Goal: Check status: Check status

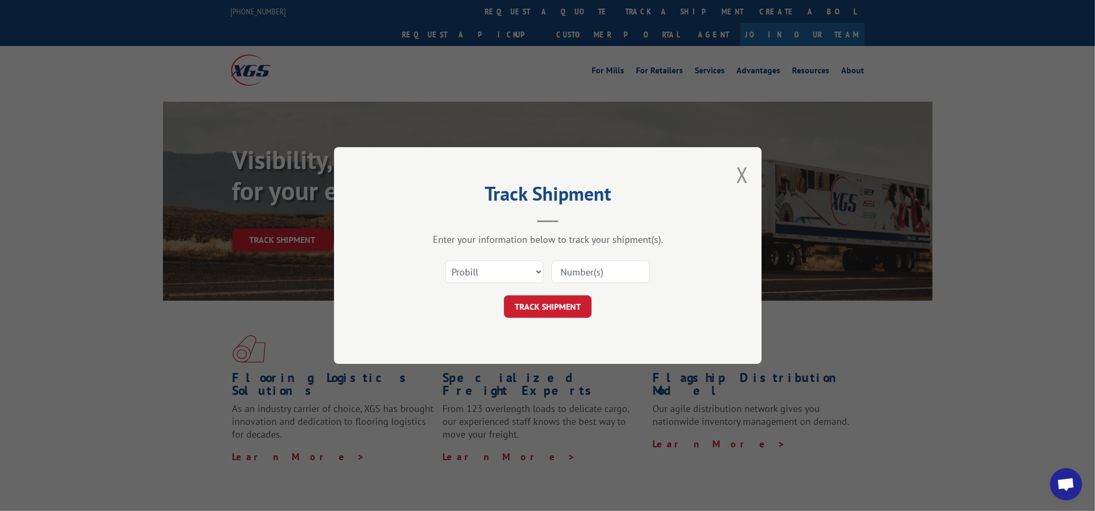
click at [508, 275] on select "Select category... Probill BOL PO" at bounding box center [494, 271] width 98 height 22
select select "bol"
click at [445, 260] on select "Select category... Probill BOL PO" at bounding box center [494, 271] width 98 height 22
click at [606, 276] on input at bounding box center [601, 271] width 98 height 22
type input "3377005"
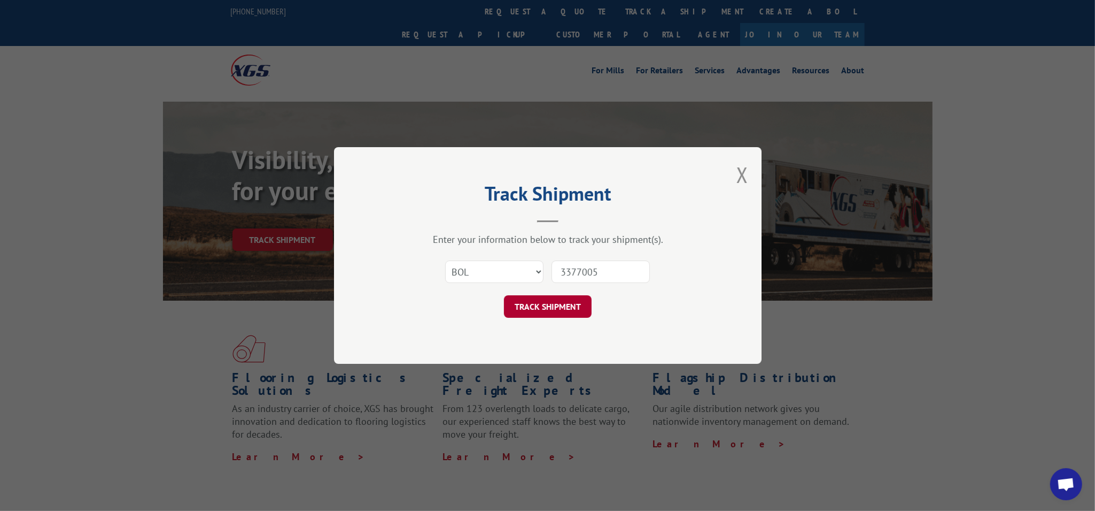
click at [571, 311] on button "TRACK SHIPMENT" at bounding box center [548, 306] width 88 height 22
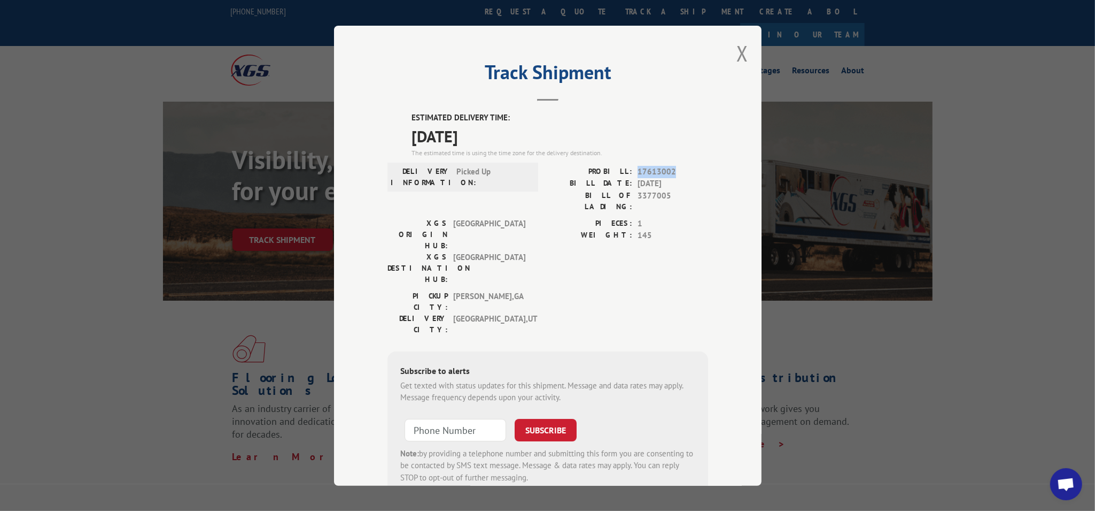
drag, startPoint x: 635, startPoint y: 169, endPoint x: 674, endPoint y: 169, distance: 39.6
click at [674, 169] on span "17613002" at bounding box center [673, 171] width 71 height 12
copy span "17613002"
click at [740, 52] on button "Close modal" at bounding box center [743, 53] width 12 height 28
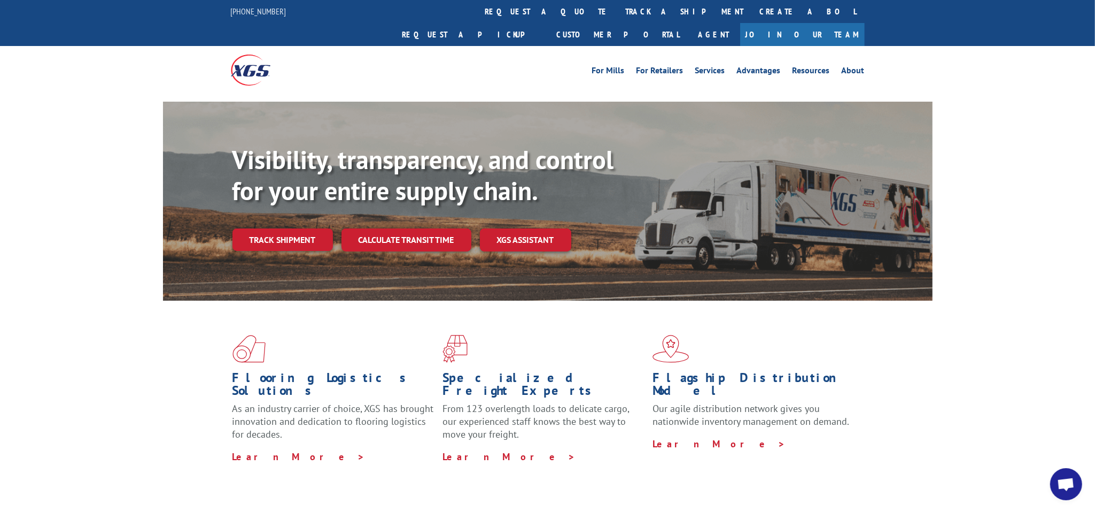
click at [939, 339] on div "Flooring Logistics Solutions As an industry carrier of choice, XGS has brought …" at bounding box center [547, 407] width 1095 height 215
